Goal: Information Seeking & Learning: Find specific fact

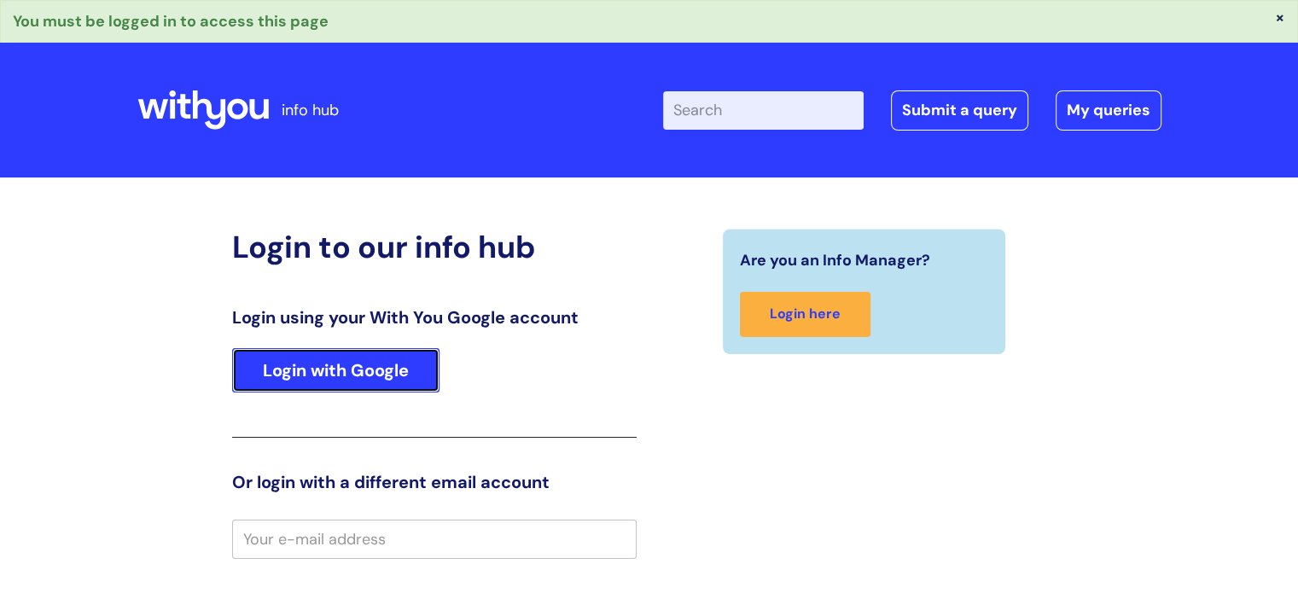
click at [282, 371] on link "Login with Google" at bounding box center [335, 370] width 207 height 44
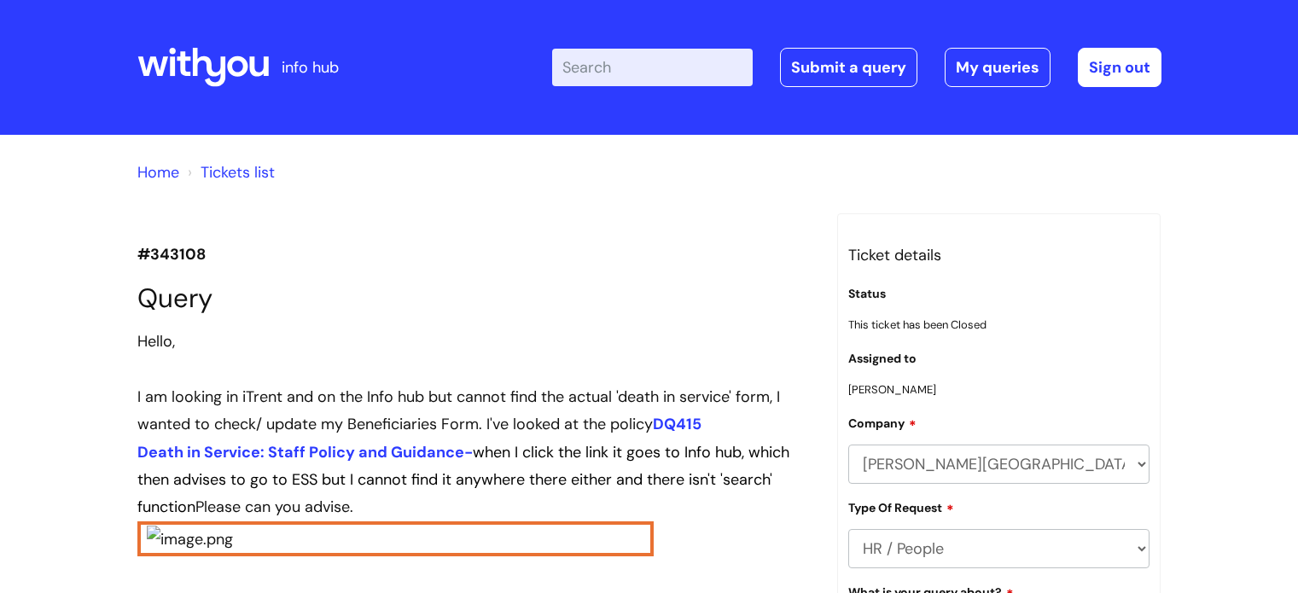
scroll to position [2440, 0]
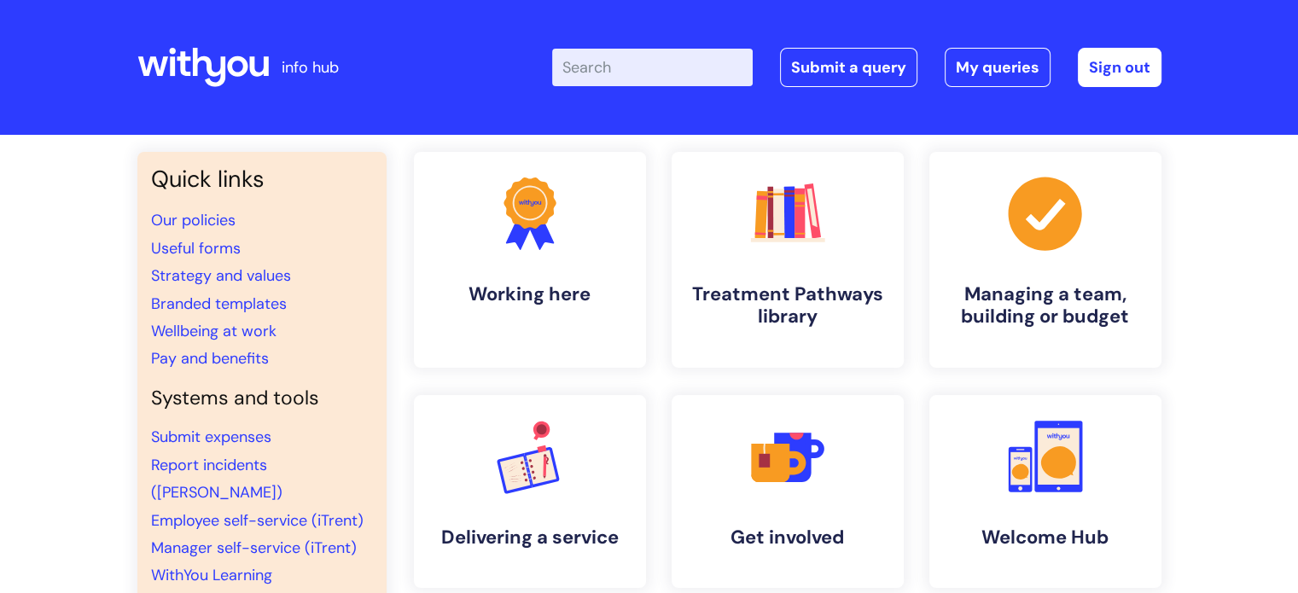
click at [622, 72] on input "Enter your search term here..." at bounding box center [652, 68] width 201 height 38
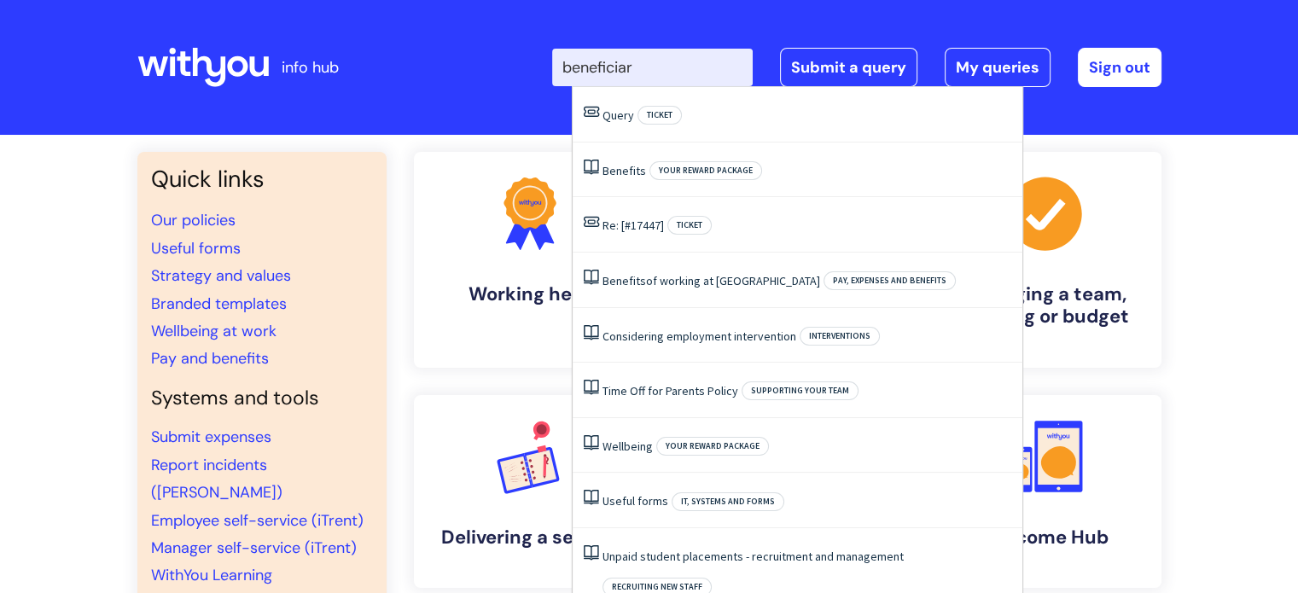
type input "beneficiary"
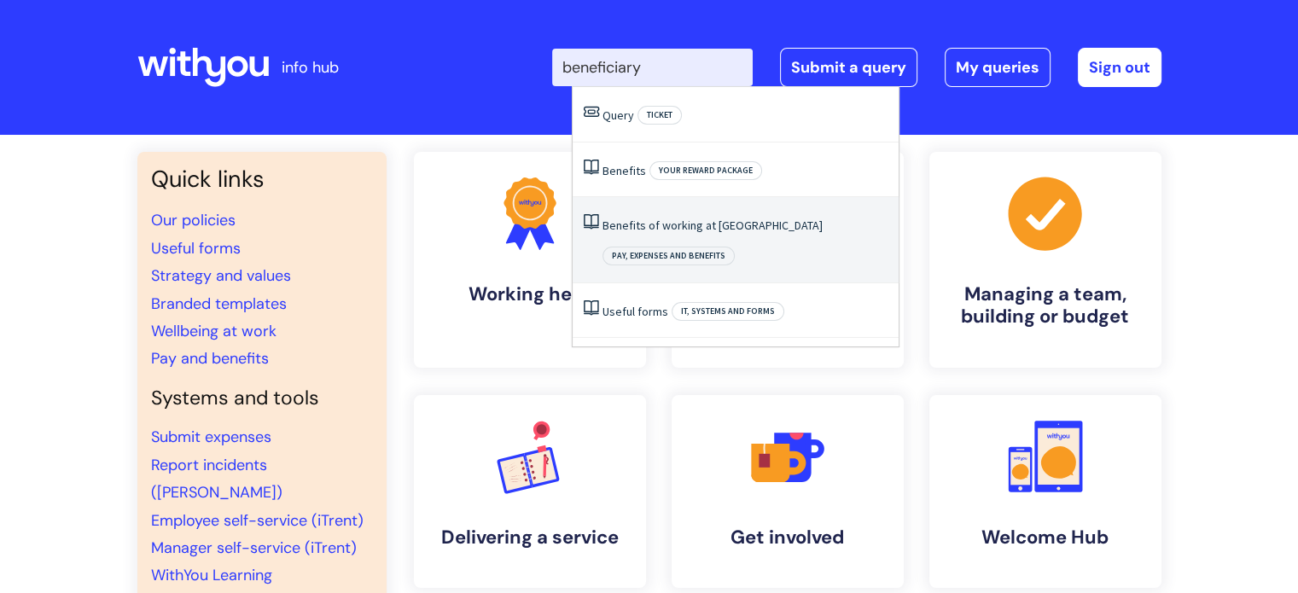
click at [735, 247] on span "Pay, expenses and benefits" at bounding box center [668, 256] width 132 height 19
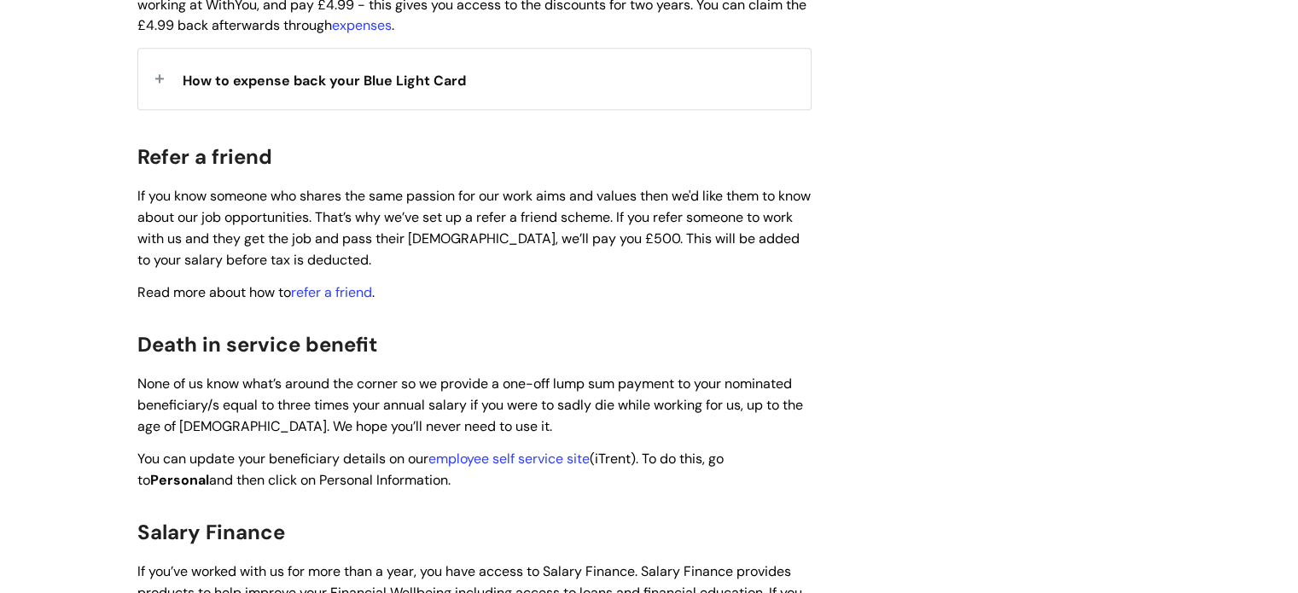
scroll to position [2016, 0]
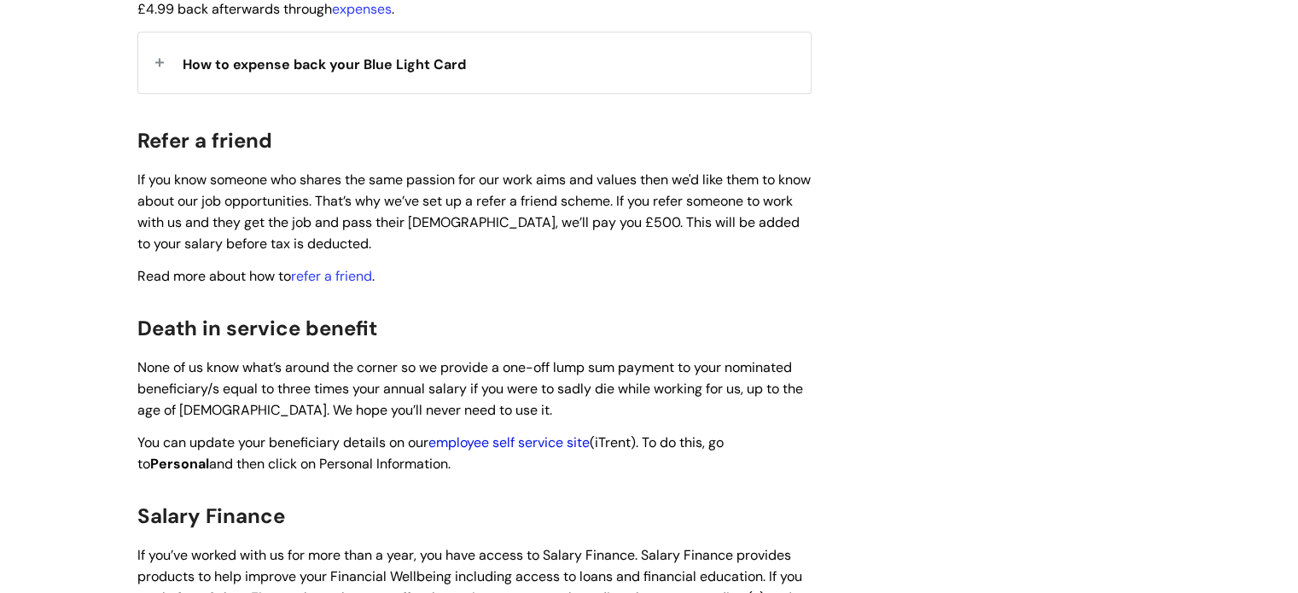
click at [529, 433] on link "employee self service site" at bounding box center [508, 442] width 161 height 18
